Goal: Information Seeking & Learning: Learn about a topic

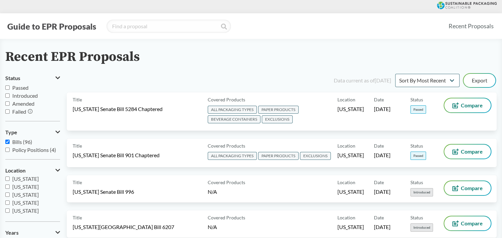
scroll to position [66, 0]
click at [12, 209] on span "[US_STATE]" at bounding box center [25, 209] width 27 height 6
click at [10, 209] on input "[US_STATE]" at bounding box center [7, 209] width 4 height 4
checkbox input "true"
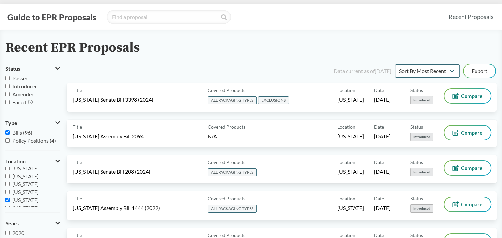
scroll to position [0, 0]
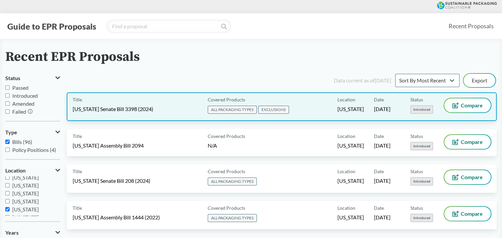
click at [307, 105] on div "Covered Products ALL PACKAGING TYPES EXCLUSIONS" at bounding box center [271, 106] width 132 height 17
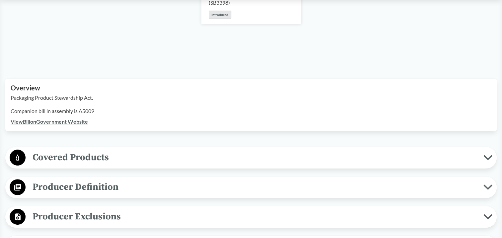
scroll to position [199, 0]
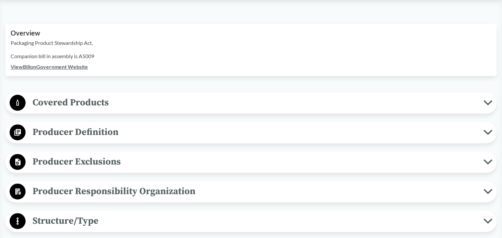
click at [121, 107] on span "Covered Products" at bounding box center [255, 102] width 458 height 15
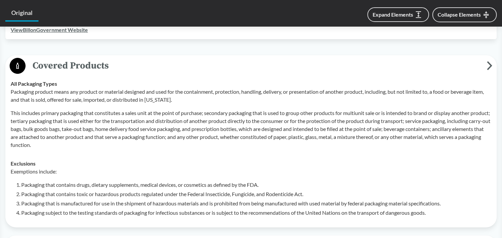
scroll to position [266, 0]
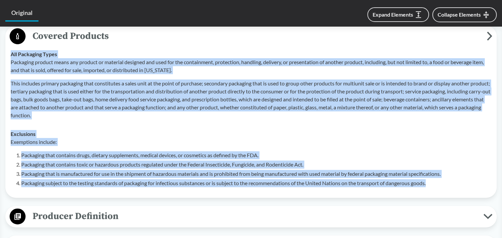
drag, startPoint x: 443, startPoint y: 182, endPoint x: -1, endPoint y: 59, distance: 460.9
copy tbody "All Packaging Types Packaging product means any product or material designed an…"
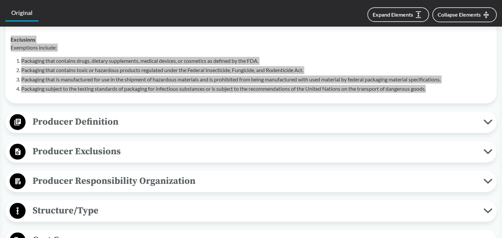
scroll to position [365, 0]
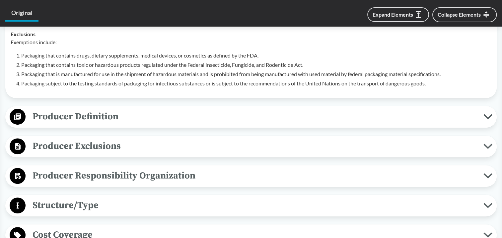
click at [96, 107] on div "Producer Definition Brands For items sold in a packaging product at a physical …" at bounding box center [251, 117] width 492 height 22
click at [94, 115] on span "Producer Definition" at bounding box center [255, 116] width 458 height 15
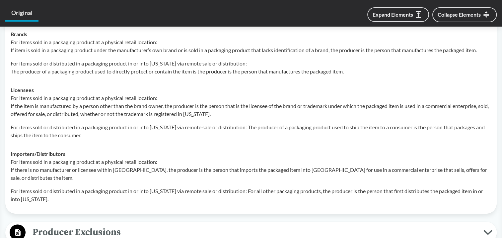
scroll to position [564, 0]
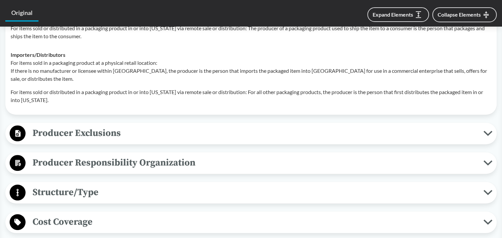
click at [123, 131] on span "Producer Exclusions" at bounding box center [255, 132] width 458 height 15
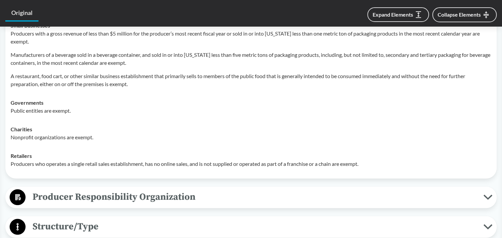
scroll to position [730, 0]
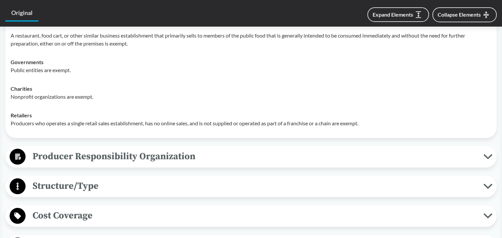
click at [113, 153] on span "Producer Responsibility Organization" at bounding box center [255, 156] width 458 height 15
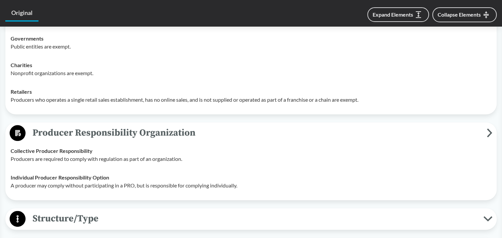
scroll to position [797, 0]
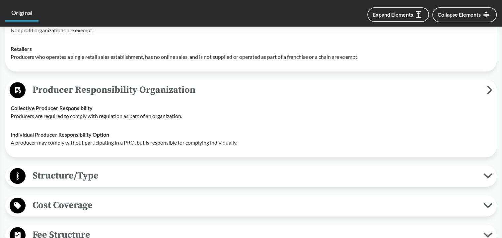
click at [112, 176] on span "Structure/Type" at bounding box center [255, 175] width 458 height 15
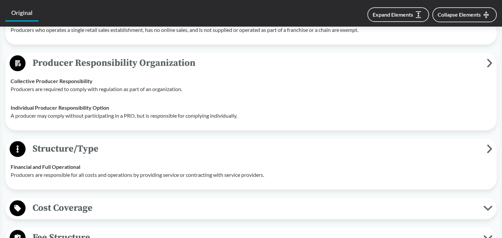
scroll to position [863, 0]
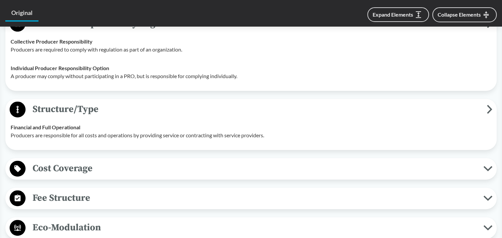
click at [112, 176] on button "Cost Coverage" at bounding box center [251, 168] width 487 height 17
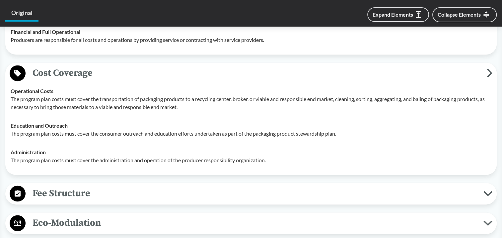
scroll to position [996, 0]
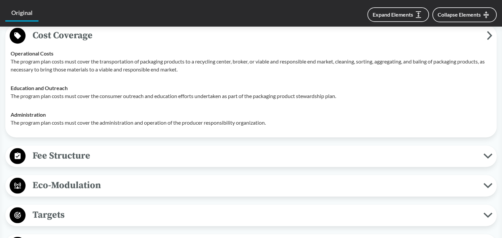
click at [83, 156] on span "Fee Structure" at bounding box center [255, 155] width 458 height 15
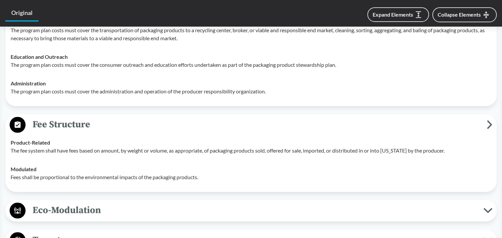
scroll to position [1062, 0]
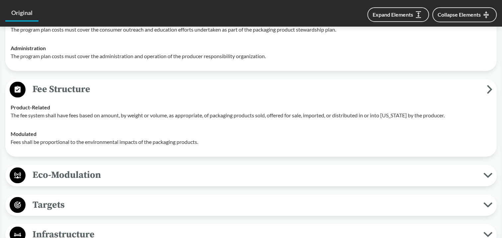
click at [90, 175] on span "Eco-Modulation" at bounding box center [255, 174] width 458 height 15
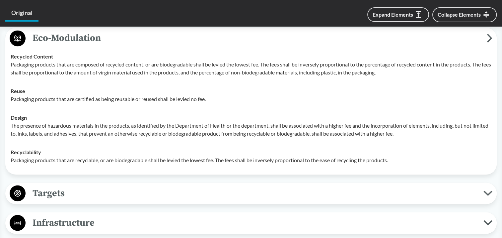
scroll to position [1228, 0]
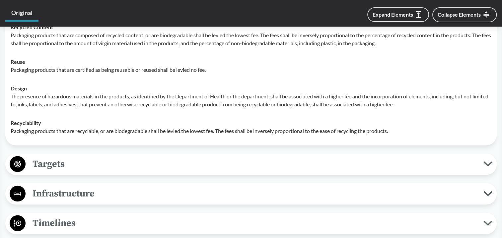
click at [94, 168] on span "Targets" at bounding box center [255, 163] width 458 height 15
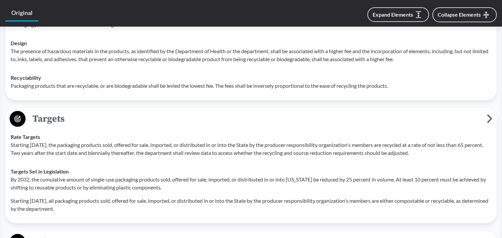
scroll to position [1328, 0]
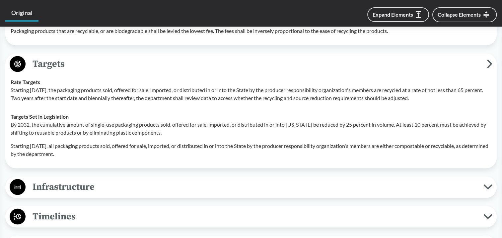
click at [94, 180] on span "Infrastructure" at bounding box center [255, 186] width 458 height 15
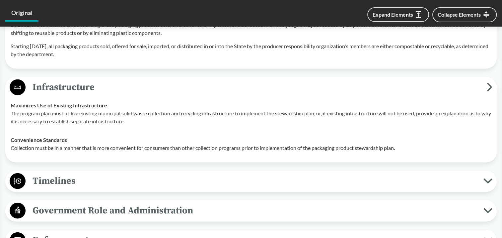
click at [94, 180] on span "Timelines" at bounding box center [255, 180] width 458 height 15
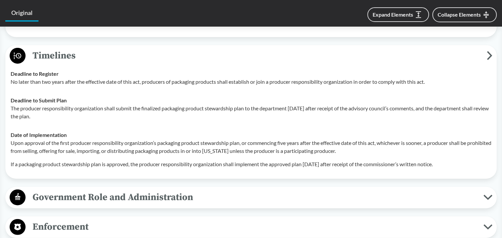
scroll to position [1560, 0]
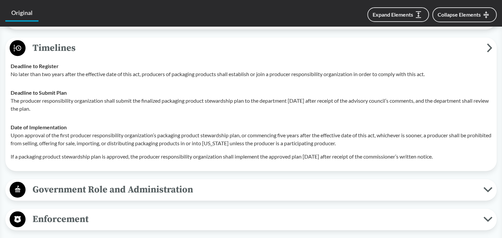
click at [101, 189] on span "Government Role and Administration" at bounding box center [255, 189] width 458 height 15
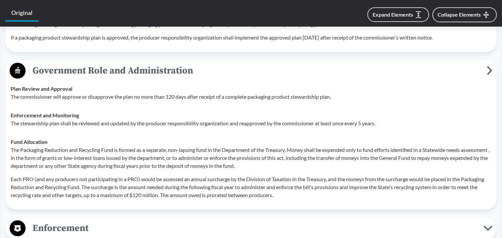
scroll to position [1693, 0]
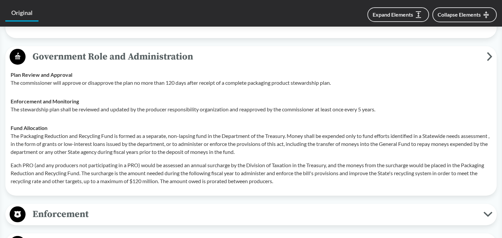
click at [94, 205] on div "Enforcement Reporting Requirements Not more than one year after an approved pac…" at bounding box center [251, 215] width 492 height 22
click at [96, 212] on span "Enforcement" at bounding box center [255, 213] width 458 height 15
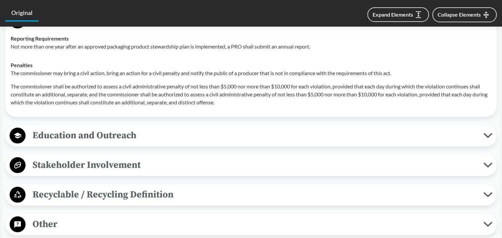
scroll to position [1926, 0]
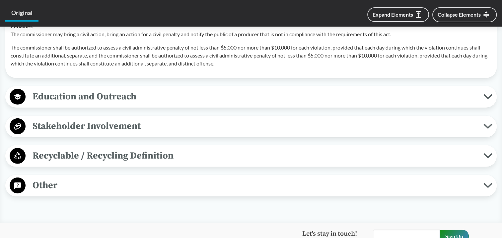
click at [78, 190] on span "Other" at bounding box center [255, 185] width 458 height 15
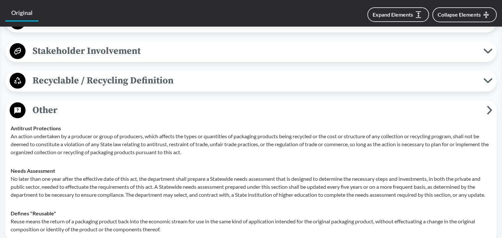
scroll to position [1959, 0]
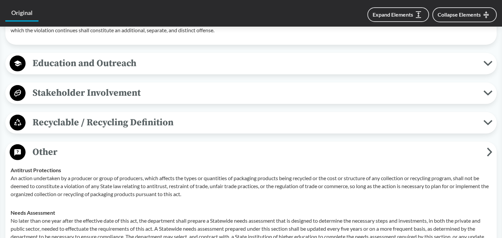
click at [88, 119] on span "Recyclable / Recycling Definition" at bounding box center [255, 122] width 458 height 15
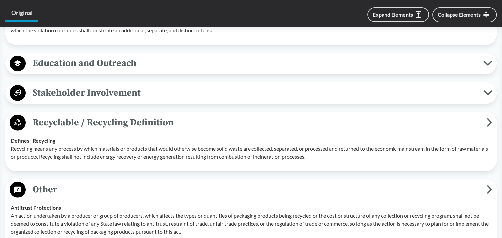
click at [97, 94] on span "Stakeholder Involvement" at bounding box center [255, 92] width 458 height 15
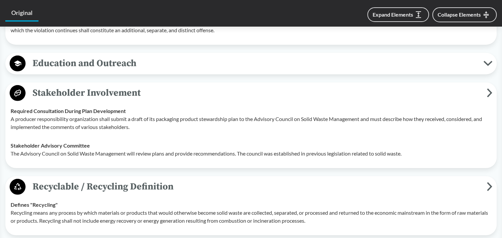
click at [99, 68] on span "Education and Outreach" at bounding box center [255, 63] width 458 height 15
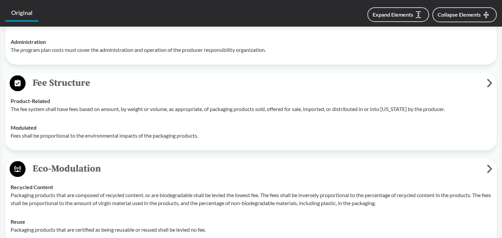
scroll to position [1168, 0]
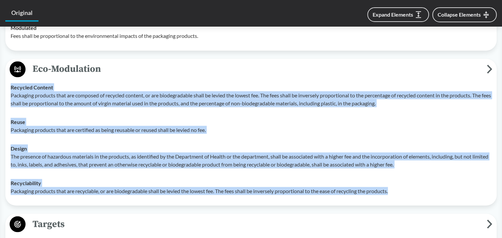
drag, startPoint x: 406, startPoint y: 189, endPoint x: 0, endPoint y: 90, distance: 417.6
click at [0, 90] on div "‹ Back to results [US_STATE] Senate Bill 3398 (2024) - ( Introduced ) NJ [DATE]…" at bounding box center [251, 82] width 502 height 2403
copy tbody "Recycled Content Packaging products that are composed of recycled content, or a…"
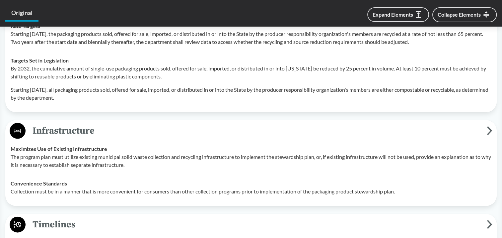
scroll to position [1301, 0]
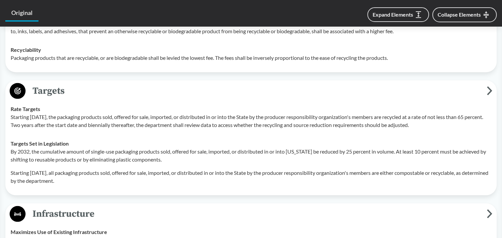
click at [194, 164] on div "By 2032, the cumulative amount of single-use packaging products sold, offered f…" at bounding box center [251, 165] width 481 height 37
drag, startPoint x: 104, startPoint y: 181, endPoint x: -11, endPoint y: 117, distance: 132.1
copy tbody "Rate Targets Starting [DATE], the packaging products sold, offered for sale, im…"
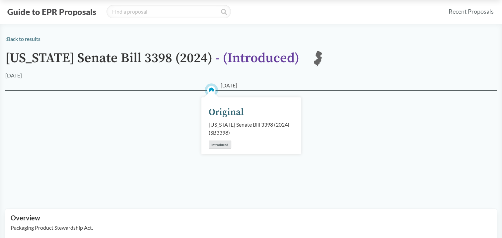
scroll to position [0, 0]
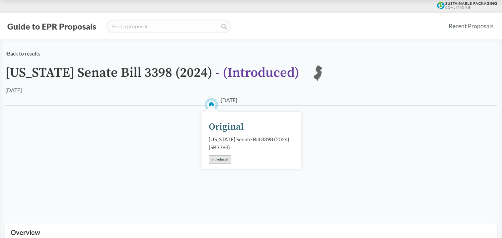
click at [24, 55] on link "‹ Back to results" at bounding box center [22, 53] width 35 height 6
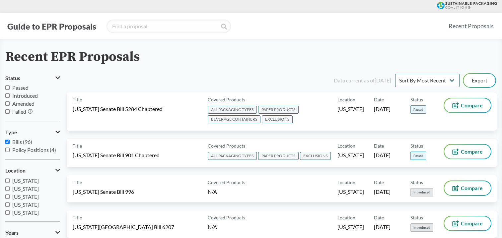
scroll to position [44, 0]
click at [11, 208] on label "[US_STATE]" at bounding box center [32, 208] width 55 height 8
click at [10, 208] on input "[US_STATE]" at bounding box center [7, 207] width 4 height 4
checkbox input "true"
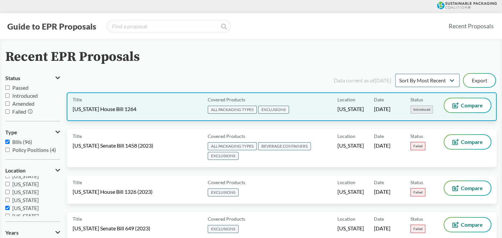
click at [179, 109] on div "Title [US_STATE] House Bill 1264" at bounding box center [139, 106] width 132 height 17
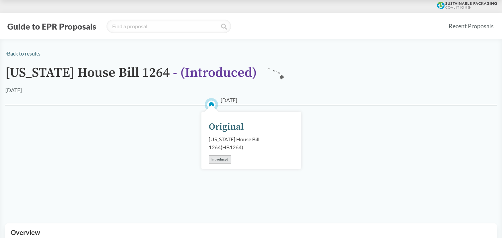
scroll to position [232, 0]
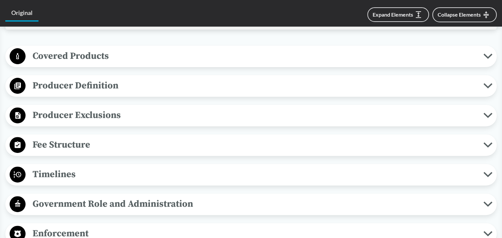
click at [96, 54] on span "Covered Products" at bounding box center [255, 55] width 458 height 15
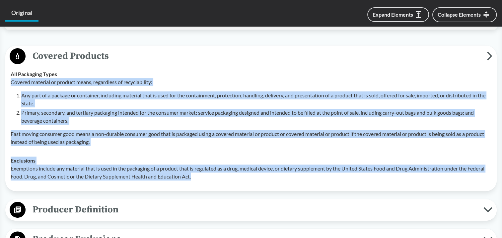
drag, startPoint x: 210, startPoint y: 166, endPoint x: 12, endPoint y: 69, distance: 220.5
click at [12, 69] on tbody "All Packaging Types Covered material or product means, regardless of recyclabil…" at bounding box center [251, 125] width 487 height 121
drag, startPoint x: 12, startPoint y: 69, endPoint x: 73, endPoint y: 106, distance: 71.2
click at [73, 109] on li "Primary, secondary, and tertiary packaging intended for the consumer market; se…" at bounding box center [256, 117] width 470 height 16
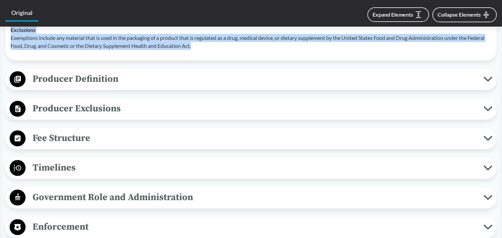
scroll to position [365, 0]
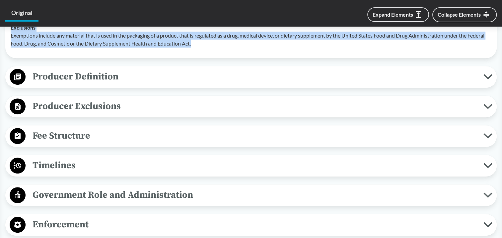
click at [125, 69] on span "Producer Definition" at bounding box center [255, 76] width 458 height 15
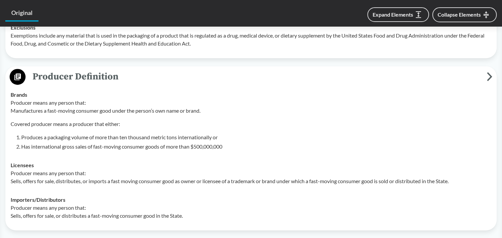
click at [135, 50] on div "Covered Products All Packaging Types Covered material or product means, regardl…" at bounding box center [251, 160] width 492 height 495
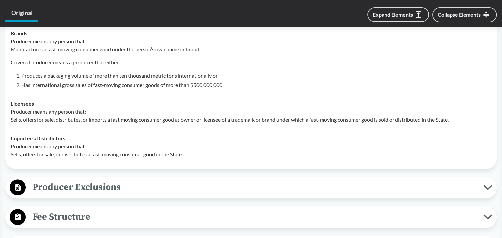
scroll to position [531, 0]
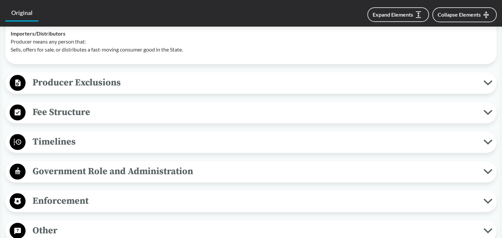
click at [106, 83] on div "Producer Exclusions Governments Producer does not include the State or any of i…" at bounding box center [251, 83] width 492 height 22
click at [114, 75] on span "Producer Exclusions" at bounding box center [255, 82] width 458 height 15
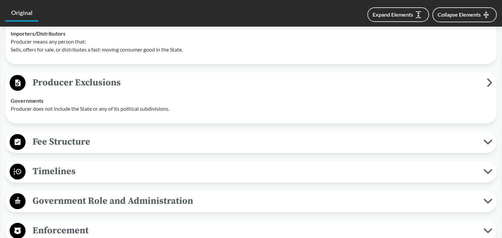
click at [93, 134] on span "Fee Structure" at bounding box center [255, 141] width 458 height 15
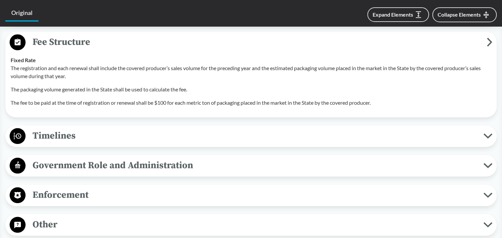
click at [89, 128] on span "Timelines" at bounding box center [255, 135] width 458 height 15
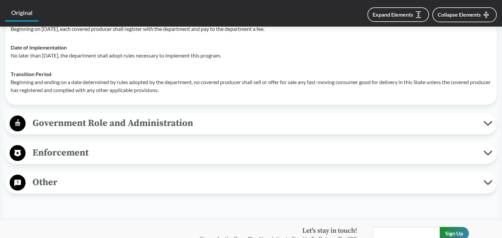
click at [77, 116] on span "Government Role and Administration" at bounding box center [255, 123] width 458 height 15
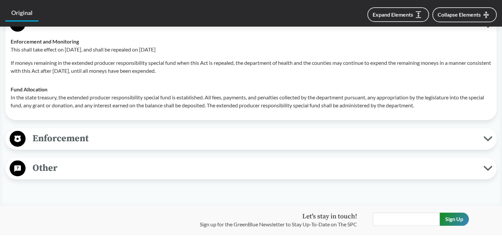
click at [78, 131] on span "Enforcement" at bounding box center [255, 138] width 458 height 15
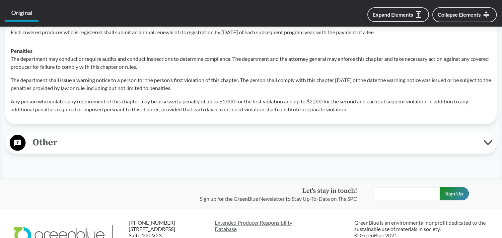
scroll to position [996, 0]
click at [68, 141] on button "Other" at bounding box center [251, 141] width 487 height 17
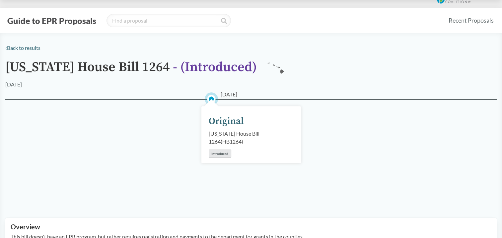
scroll to position [0, 0]
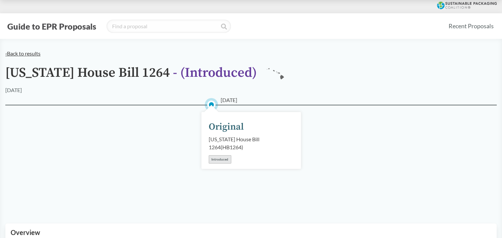
click at [28, 54] on link "‹ Back to results" at bounding box center [22, 53] width 35 height 6
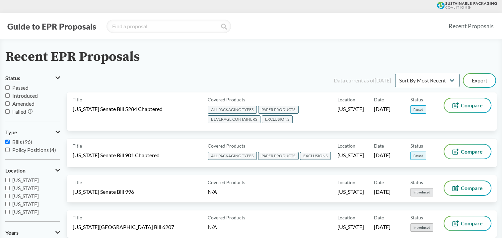
click at [25, 179] on span "[US_STATE]" at bounding box center [25, 180] width 27 height 6
click at [10, 179] on input "[US_STATE]" at bounding box center [7, 180] width 4 height 4
checkbox input "true"
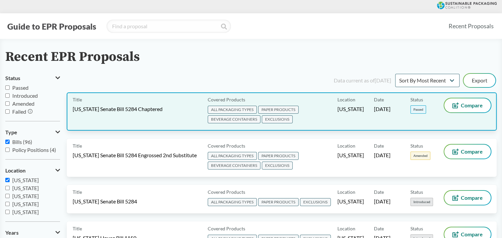
click at [378, 102] on span "Date" at bounding box center [379, 99] width 10 height 7
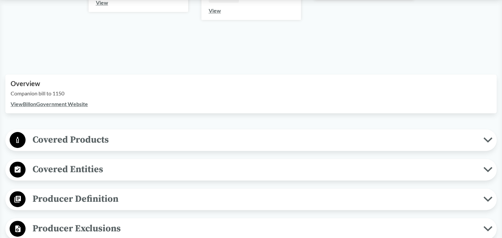
scroll to position [199, 0]
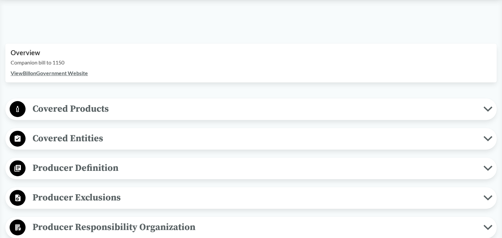
click at [71, 72] on link "View Bill on Government Website" at bounding box center [49, 73] width 77 height 6
click at [56, 103] on span "Covered Products" at bounding box center [255, 108] width 458 height 15
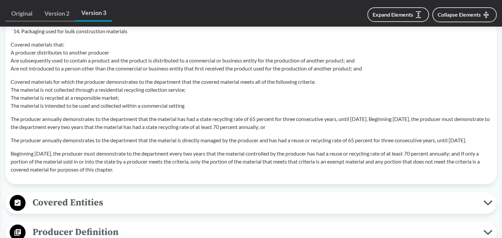
scroll to position [697, 0]
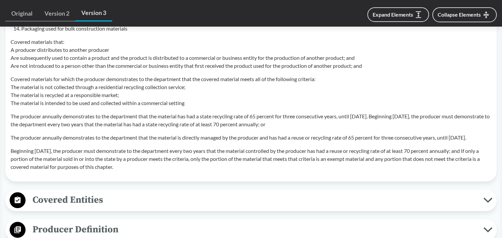
click at [122, 206] on span "Covered Entities" at bounding box center [255, 199] width 458 height 15
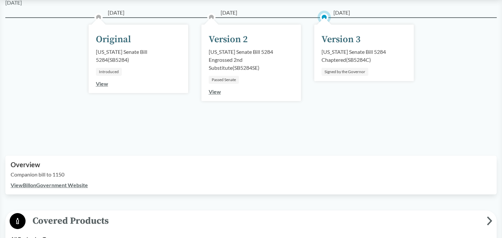
scroll to position [250, 0]
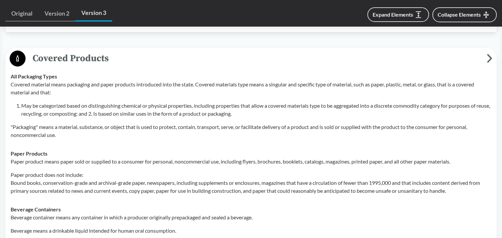
drag, startPoint x: 149, startPoint y: 76, endPoint x: -11, endPoint y: 113, distance: 164.4
copy tbody "All Packaging Types Covered material means packaging and paper products introdu…"
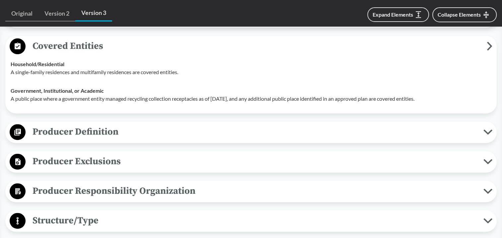
scroll to position [880, 0]
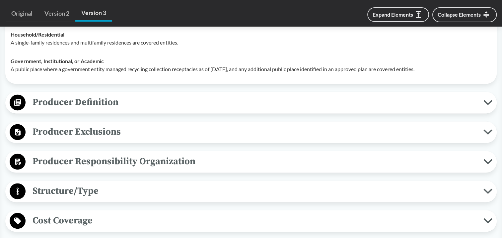
click at [130, 106] on span "Producer Definition" at bounding box center [255, 102] width 458 height 15
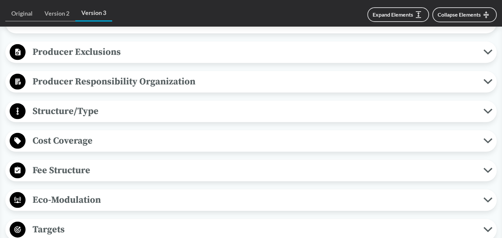
scroll to position [1279, 0]
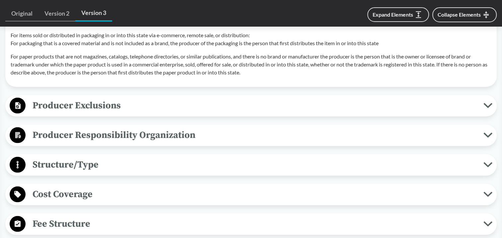
click at [159, 113] on span "Producer Exclusions" at bounding box center [255, 105] width 458 height 15
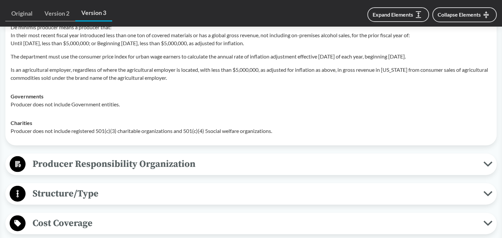
scroll to position [1412, 0]
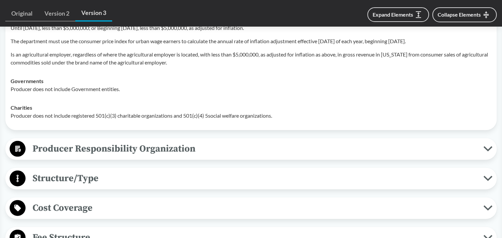
click at [133, 160] on div "Producer Responsibility Organization Collective Producer Responsibility Each pr…" at bounding box center [251, 149] width 492 height 22
click at [136, 156] on span "Producer Responsibility Organization" at bounding box center [255, 148] width 458 height 15
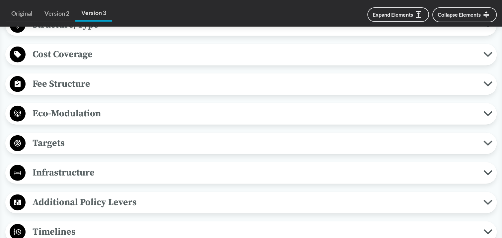
scroll to position [1611, 0]
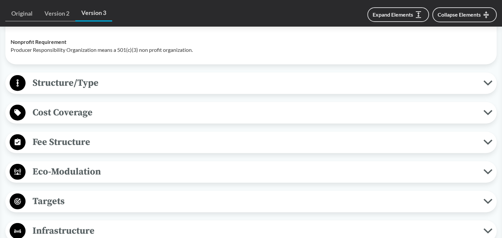
click at [106, 90] on span "Structure/Type" at bounding box center [255, 82] width 458 height 15
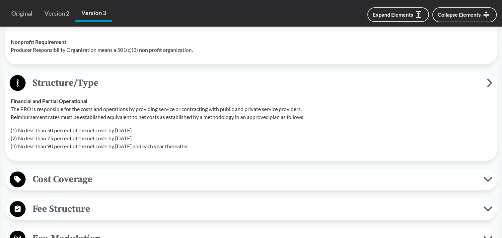
click at [115, 183] on span "Cost Coverage" at bounding box center [255, 179] width 458 height 15
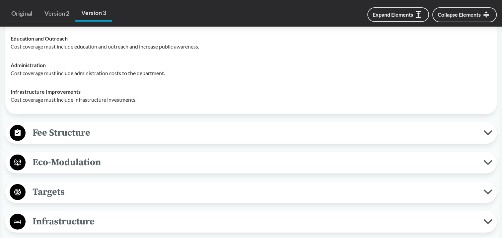
scroll to position [1777, 0]
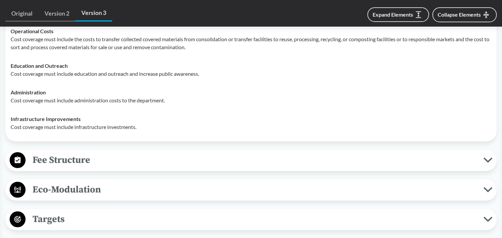
click at [105, 166] on span "Fee Structure" at bounding box center [255, 159] width 458 height 15
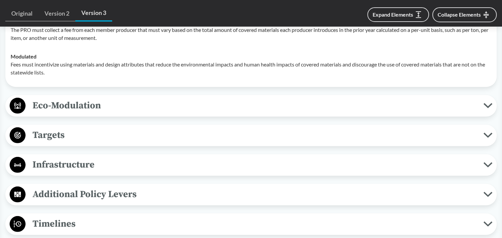
scroll to position [1943, 0]
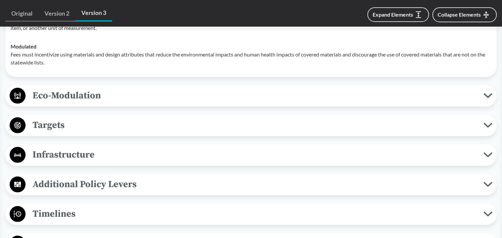
click at [103, 103] on span "Eco-Modulation" at bounding box center [255, 95] width 458 height 15
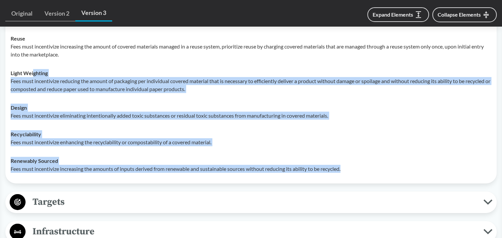
scroll to position [2009, 0]
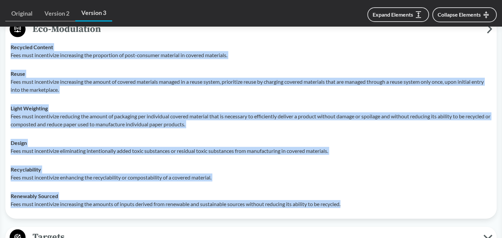
drag, startPoint x: 362, startPoint y: 146, endPoint x: -3, endPoint y: 68, distance: 373.5
copy tbody "Recycled Content Fees must incentivize increasing the proportion of post-consum…"
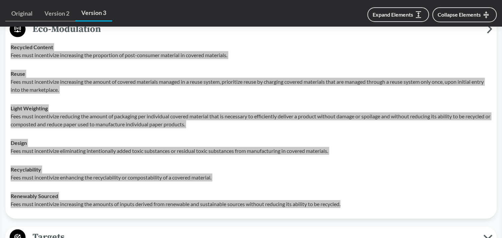
scroll to position [2142, 0]
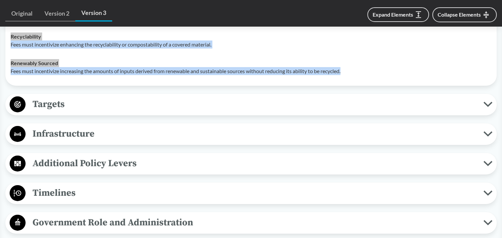
click at [65, 112] on span "Targets" at bounding box center [255, 104] width 458 height 15
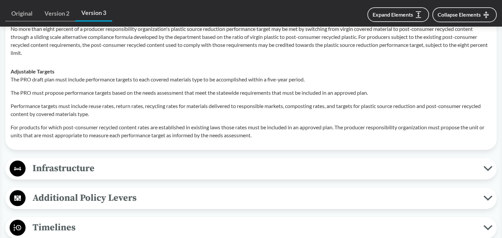
scroll to position [2374, 0]
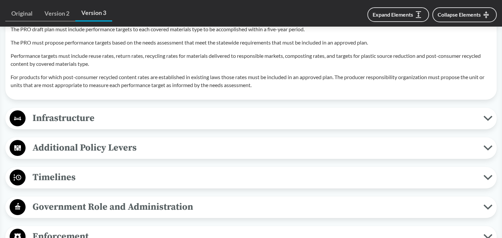
click at [98, 127] on button "Infrastructure" at bounding box center [251, 118] width 487 height 17
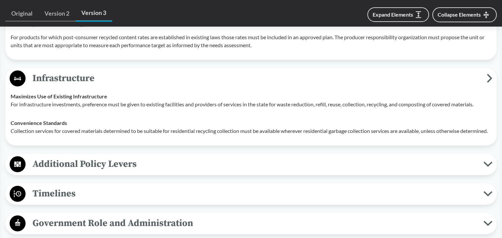
scroll to position [2474, 0]
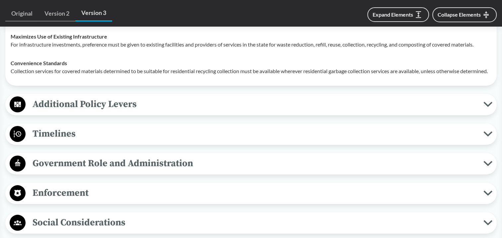
click at [91, 145] on div "Timelines Deadline to Register By [DATE], each producer must appoint a producer…" at bounding box center [251, 134] width 492 height 22
click at [93, 141] on span "Timelines" at bounding box center [255, 133] width 458 height 15
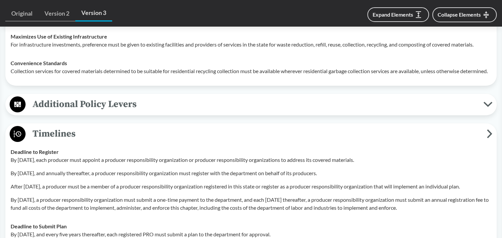
click at [102, 115] on div "Additional Policy Levers Deposit Refund System If bottle deposit return system …" at bounding box center [251, 105] width 492 height 22
click at [112, 112] on span "Additional Policy Levers" at bounding box center [255, 104] width 458 height 15
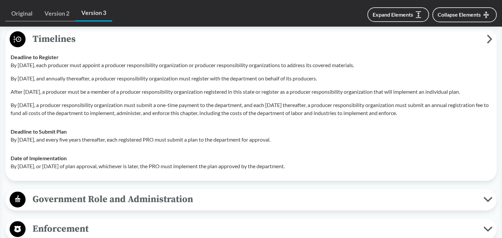
scroll to position [2706, 0]
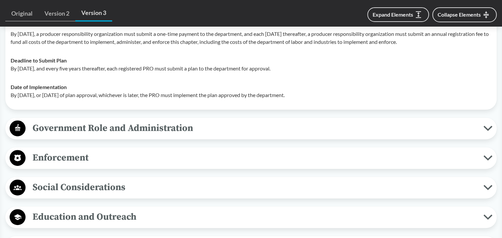
click at [107, 135] on span "Government Role and Administration" at bounding box center [255, 128] width 458 height 15
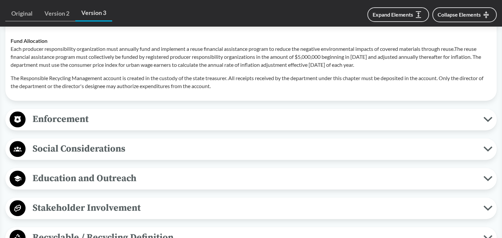
scroll to position [2939, 0]
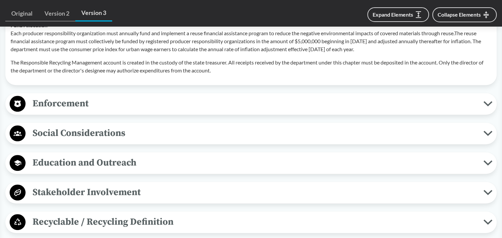
click at [108, 111] on span "Enforcement" at bounding box center [255, 103] width 458 height 15
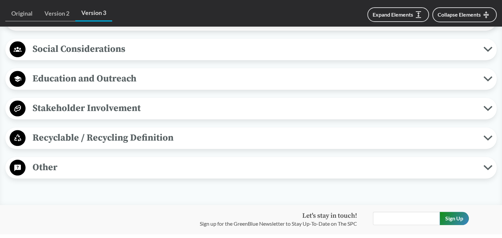
scroll to position [3138, 0]
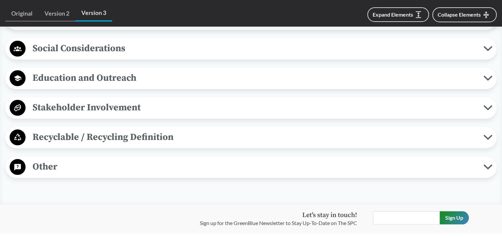
click at [150, 56] on span "Social Considerations" at bounding box center [255, 48] width 458 height 15
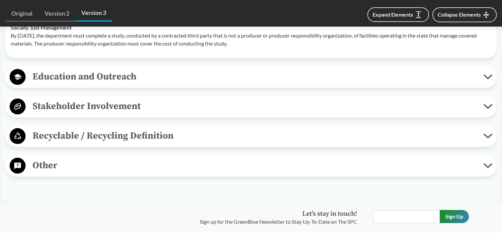
scroll to position [3271, 0]
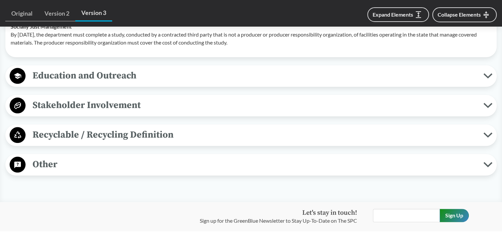
click at [142, 84] on button "Education and Outreach" at bounding box center [251, 75] width 487 height 17
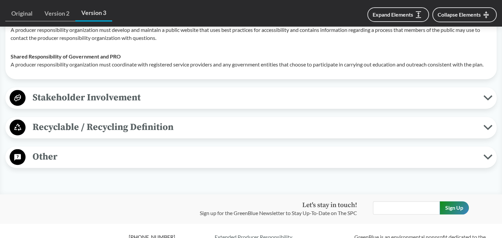
click at [163, 105] on span "Stakeholder Involvement" at bounding box center [255, 97] width 458 height 15
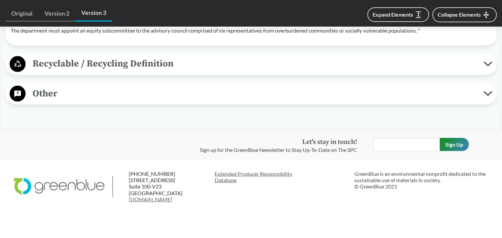
scroll to position [3702, 0]
